Goal: Share content

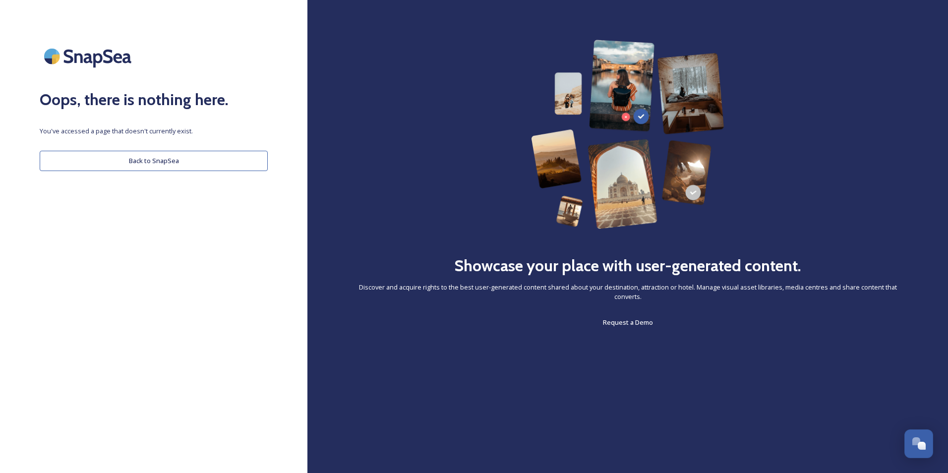
scroll to position [2507, 0]
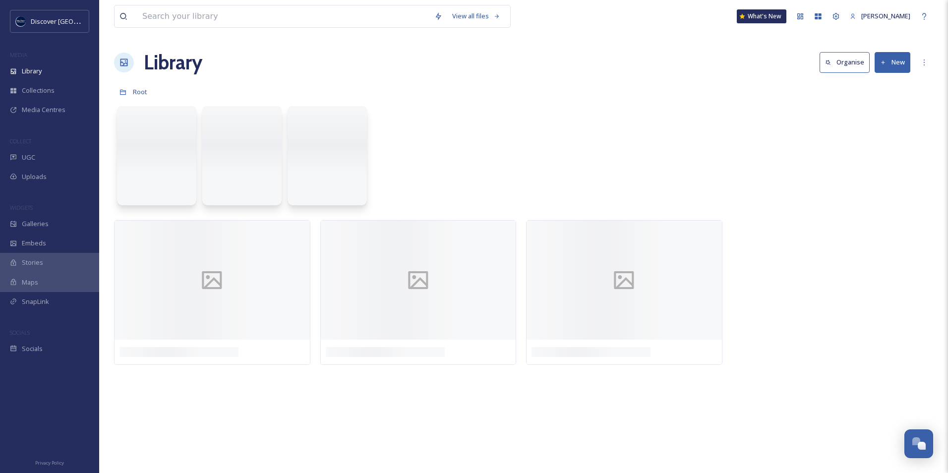
scroll to position [2507, 0]
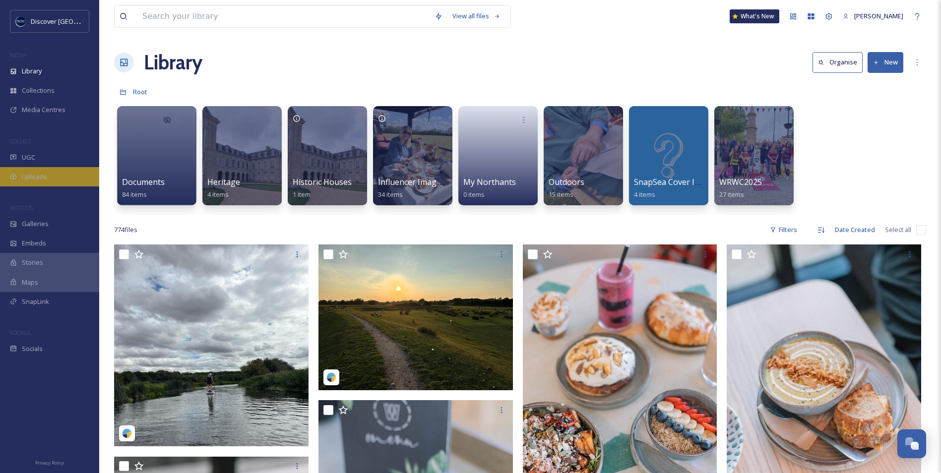
click at [21, 170] on div "Uploads" at bounding box center [49, 176] width 99 height 19
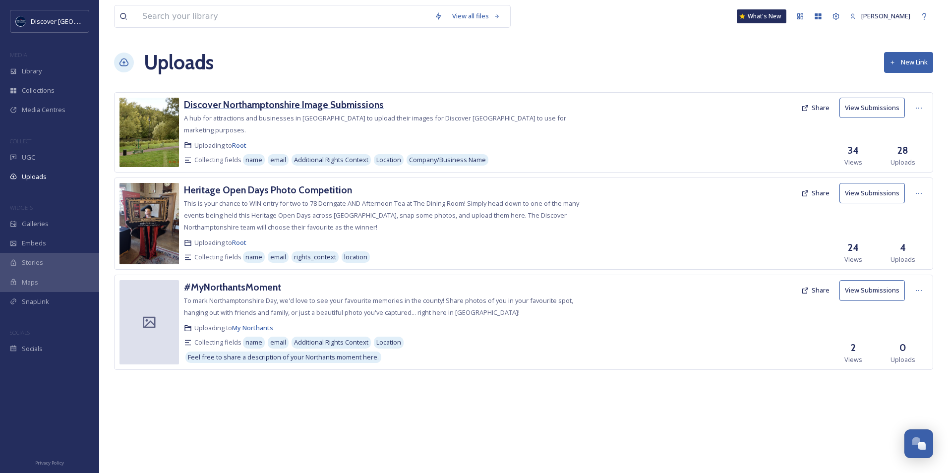
click at [313, 108] on h3 "Discover Northamptonshire Image Submissions" at bounding box center [284, 105] width 200 height 12
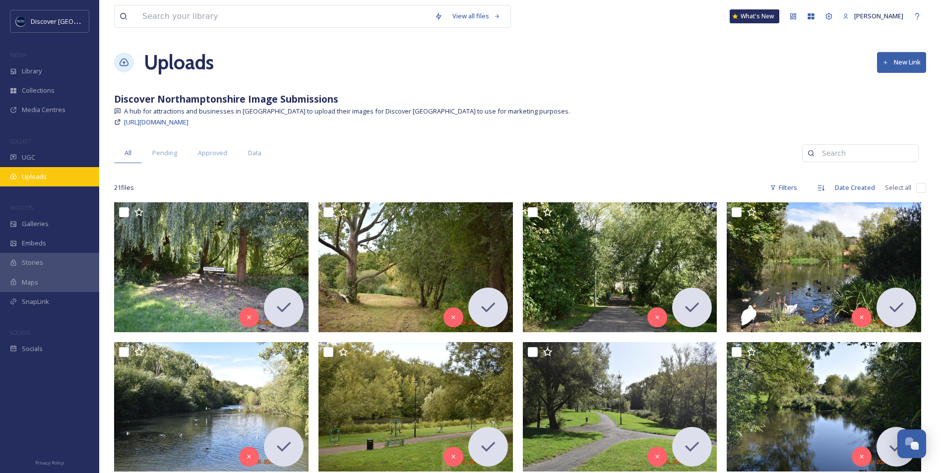
click at [55, 178] on div "Uploads" at bounding box center [49, 176] width 99 height 19
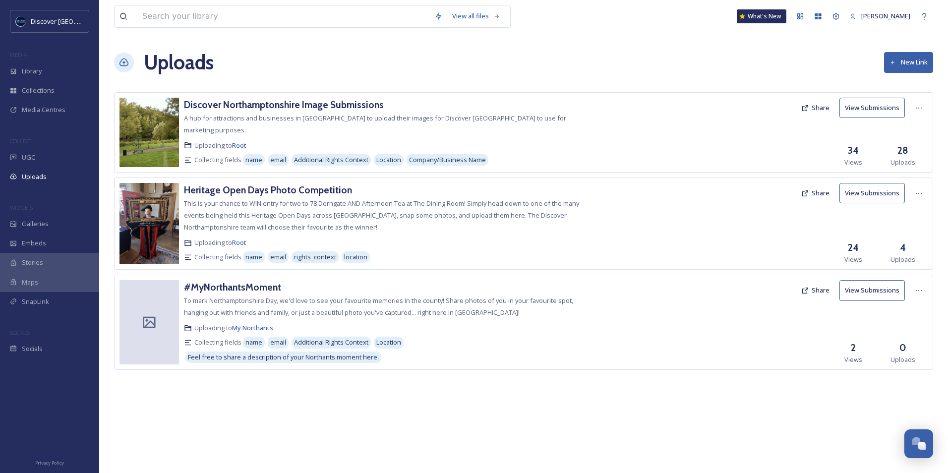
click at [807, 111] on icon at bounding box center [806, 108] width 6 height 6
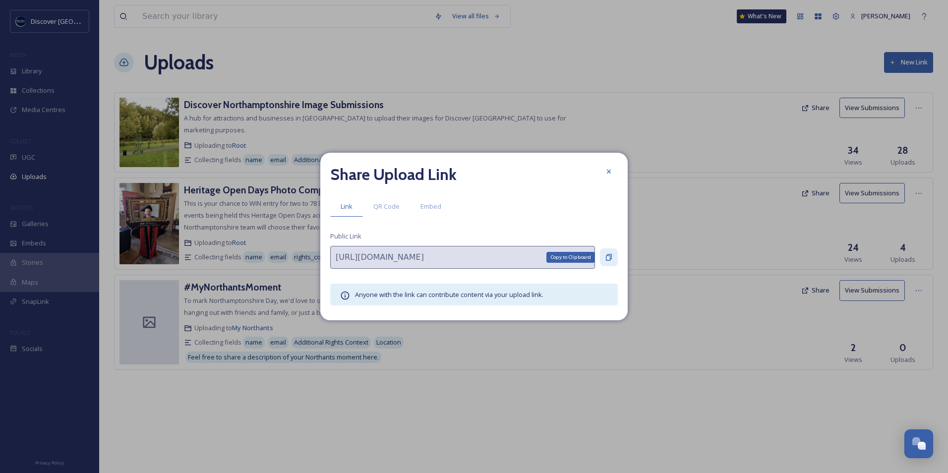
click at [616, 255] on div "Copy to Clipboard" at bounding box center [609, 258] width 18 height 18
